Goal: Find specific page/section: Find specific page/section

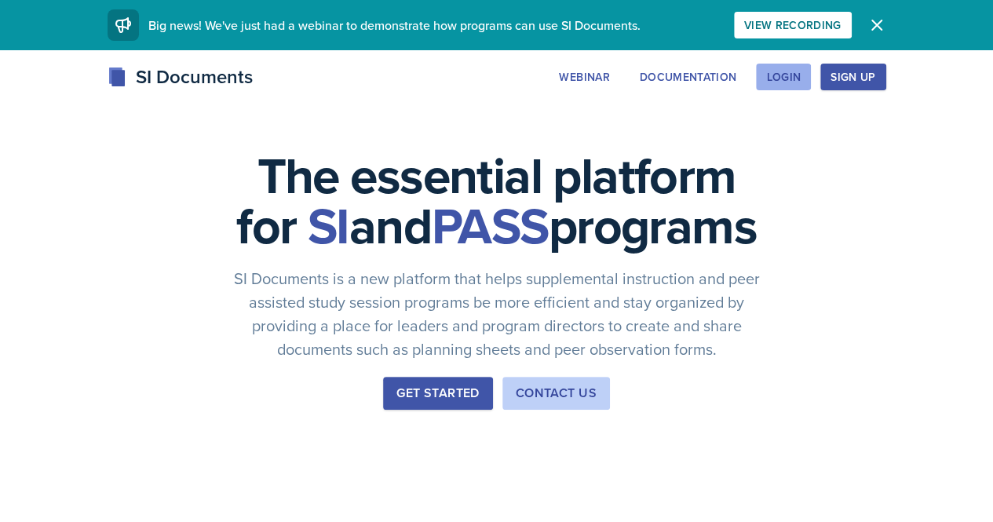
click at [801, 78] on div "Login" at bounding box center [783, 77] width 35 height 13
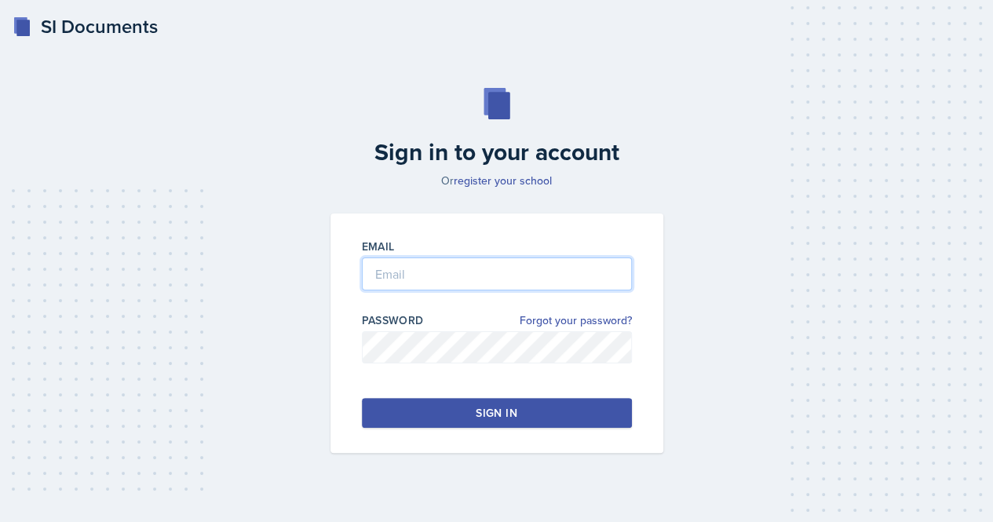
click at [551, 277] on input "email" at bounding box center [497, 273] width 270 height 33
type input "[EMAIL_ADDRESS][DOMAIN_NAME]"
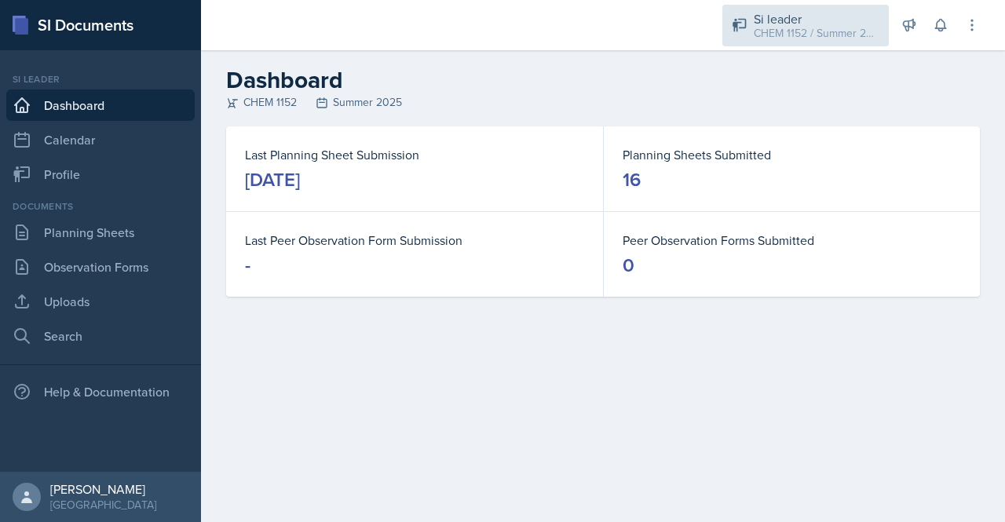
click at [821, 23] on div "Si leader" at bounding box center [817, 18] width 126 height 19
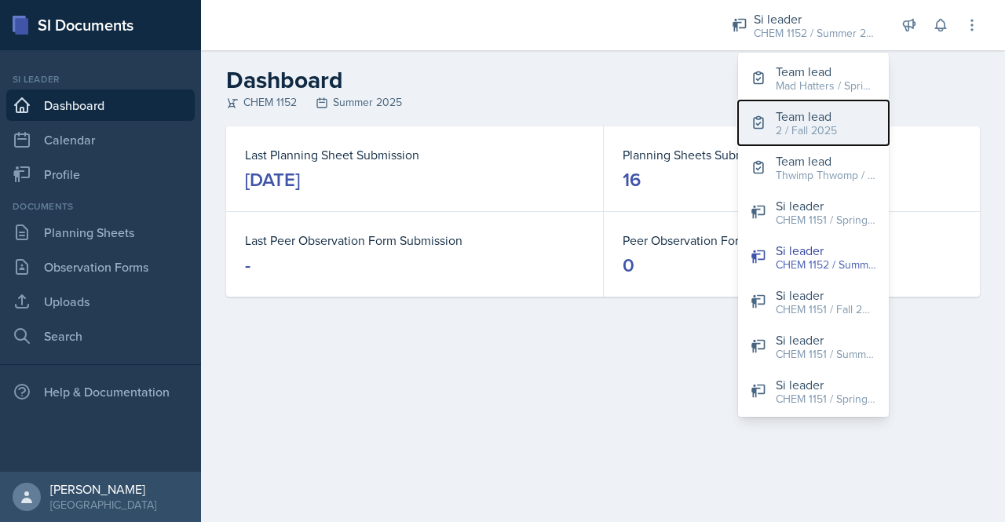
click at [798, 113] on div "Team lead" at bounding box center [806, 116] width 61 height 19
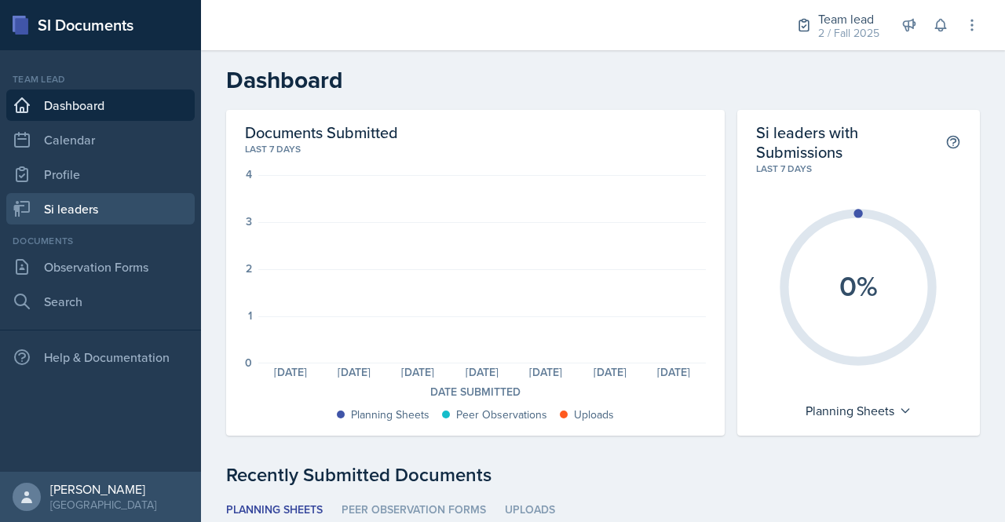
click at [64, 212] on link "Si leaders" at bounding box center [100, 208] width 188 height 31
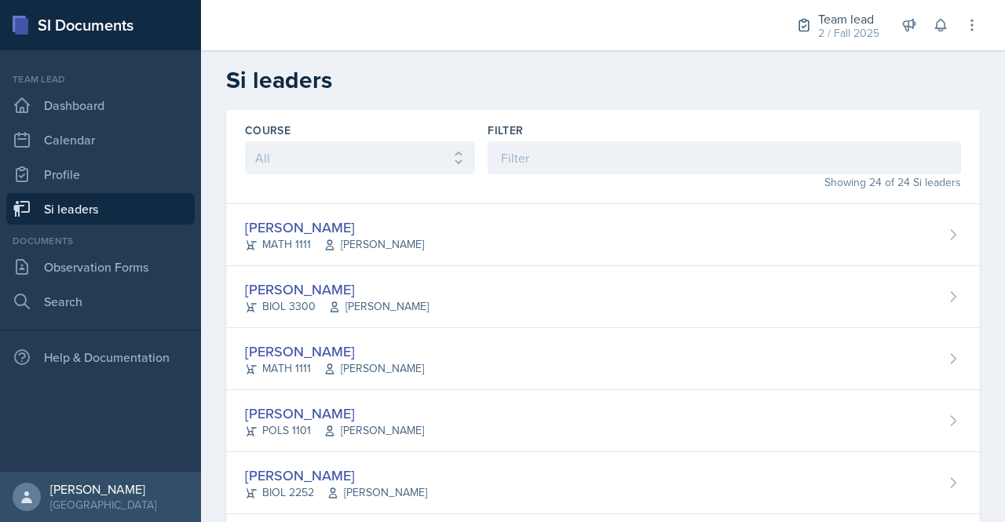
click at [928, 15] on div "Team lead 2 / Fall 2025 Team lead Mad Hatters / Spring 2025 Team lead 2 / Fall …" at bounding box center [877, 25] width 206 height 50
click at [951, 38] on div "Team lead 2 / Fall 2025 Team lead Mad Hatters / Spring 2025 Team lead 2 / Fall …" at bounding box center [877, 25] width 206 height 50
click at [937, 26] on icon at bounding box center [941, 25] width 16 height 16
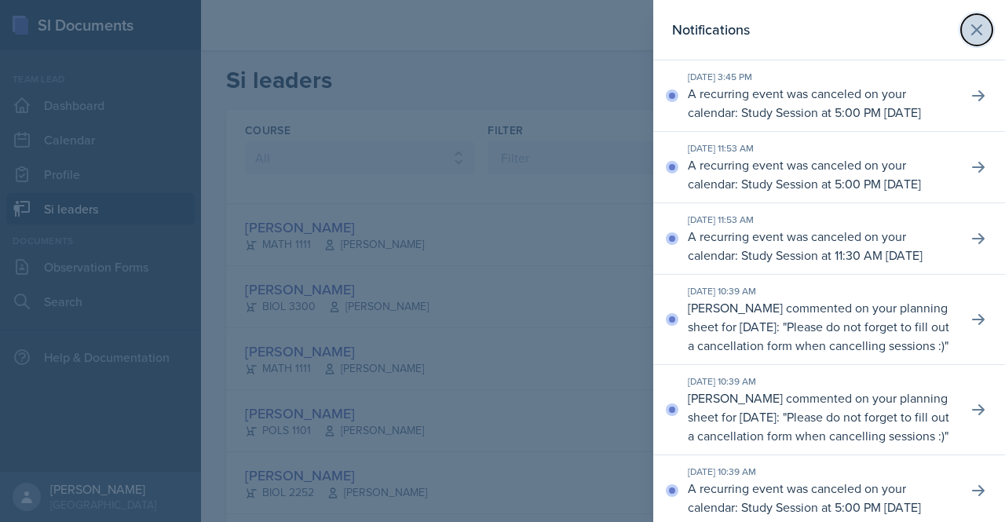
click at [972, 27] on icon at bounding box center [976, 29] width 9 height 9
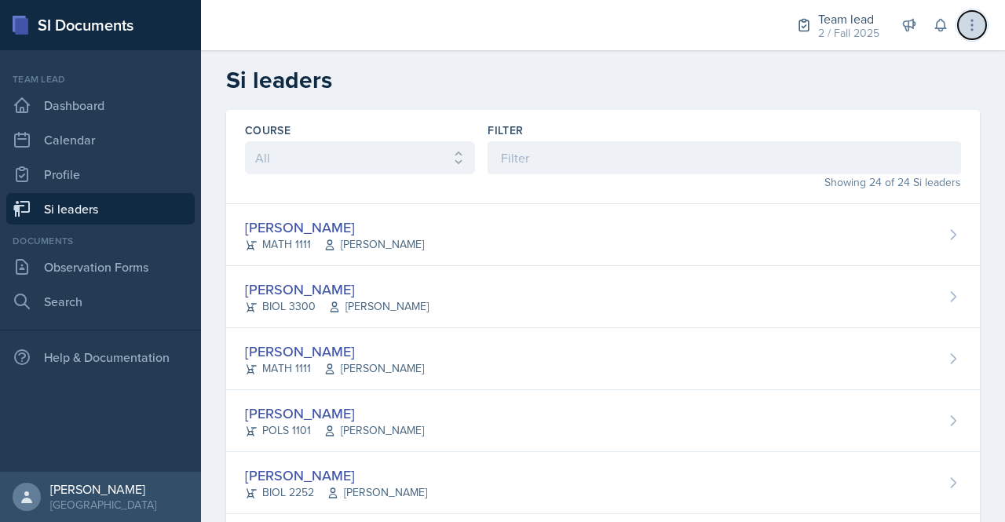
click at [970, 26] on icon at bounding box center [972, 25] width 16 height 16
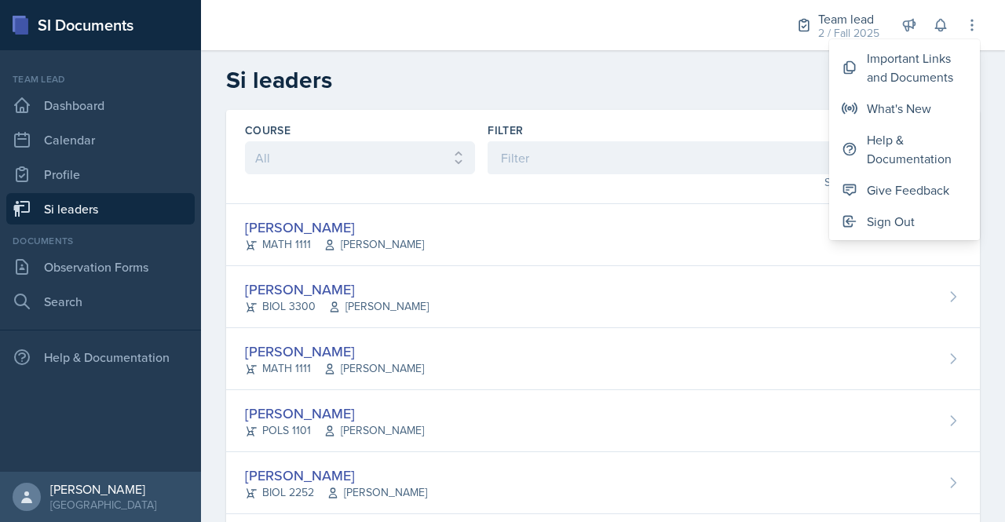
click at [702, 86] on h2 "Si leaders" at bounding box center [603, 80] width 754 height 28
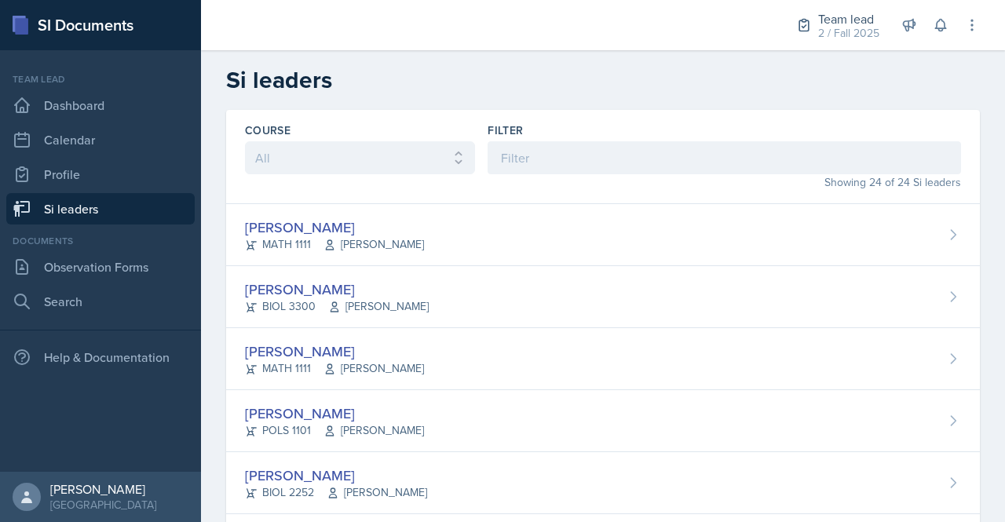
click at [702, 86] on h2 "Si leaders" at bounding box center [603, 80] width 754 height 28
